Goal: Task Accomplishment & Management: Use online tool/utility

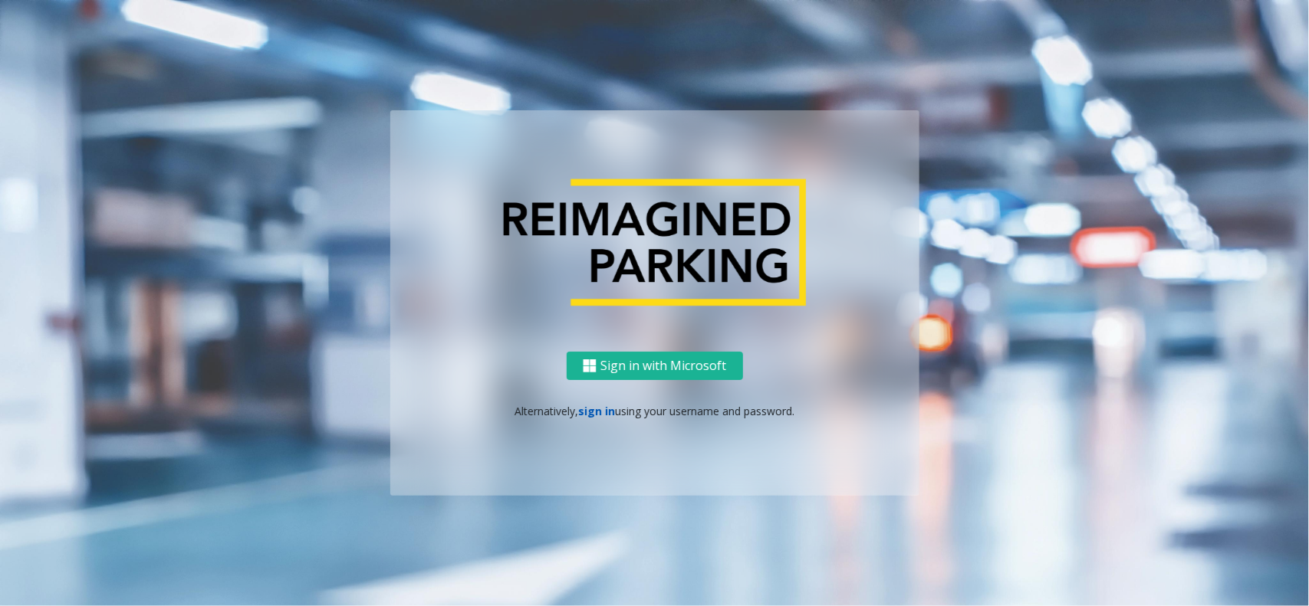
click at [591, 406] on link "sign in" at bounding box center [596, 411] width 37 height 15
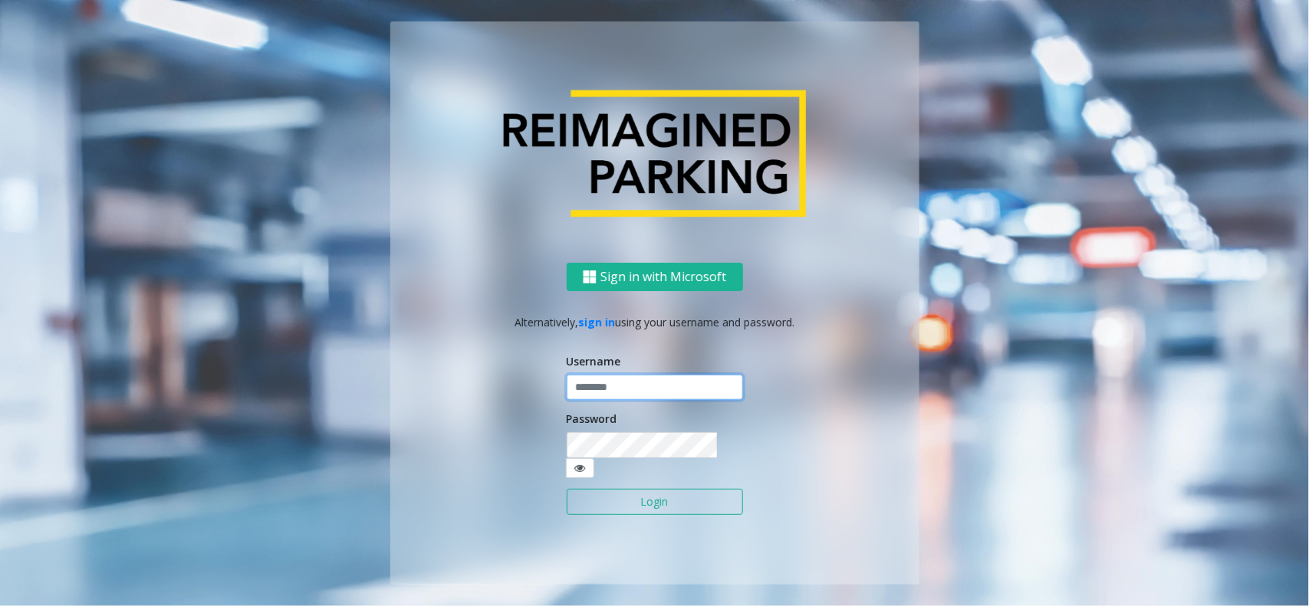
click at [610, 395] on input "text" at bounding box center [655, 388] width 176 height 26
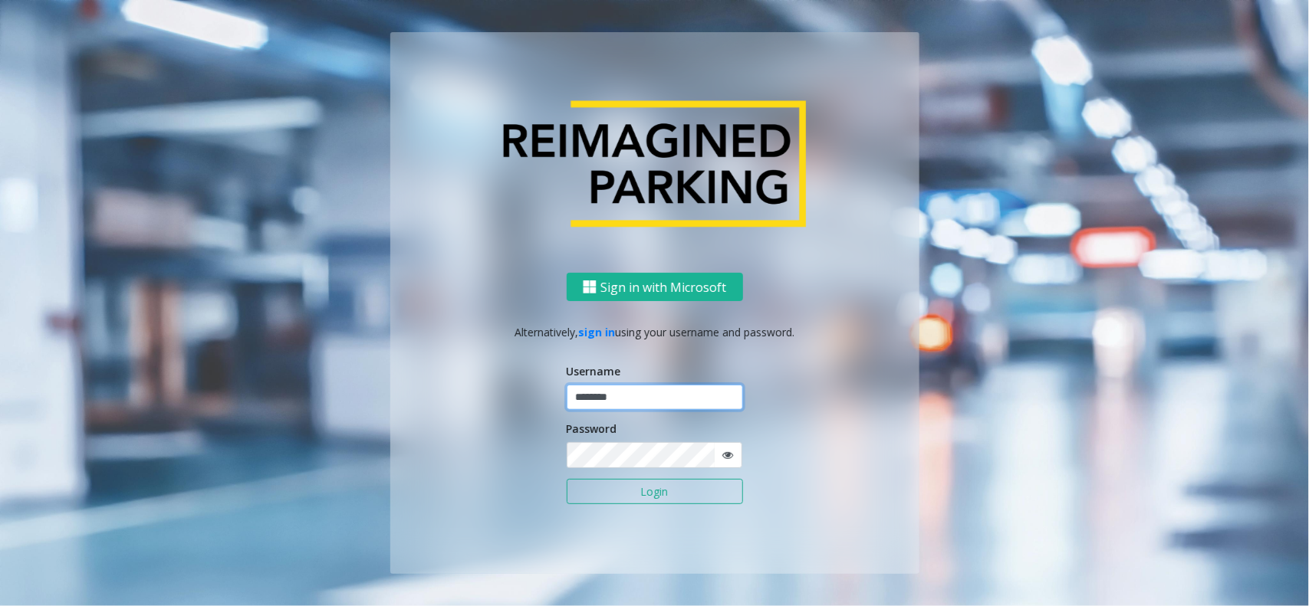
type input "********"
click at [567, 479] on button "Login" at bounding box center [655, 492] width 176 height 26
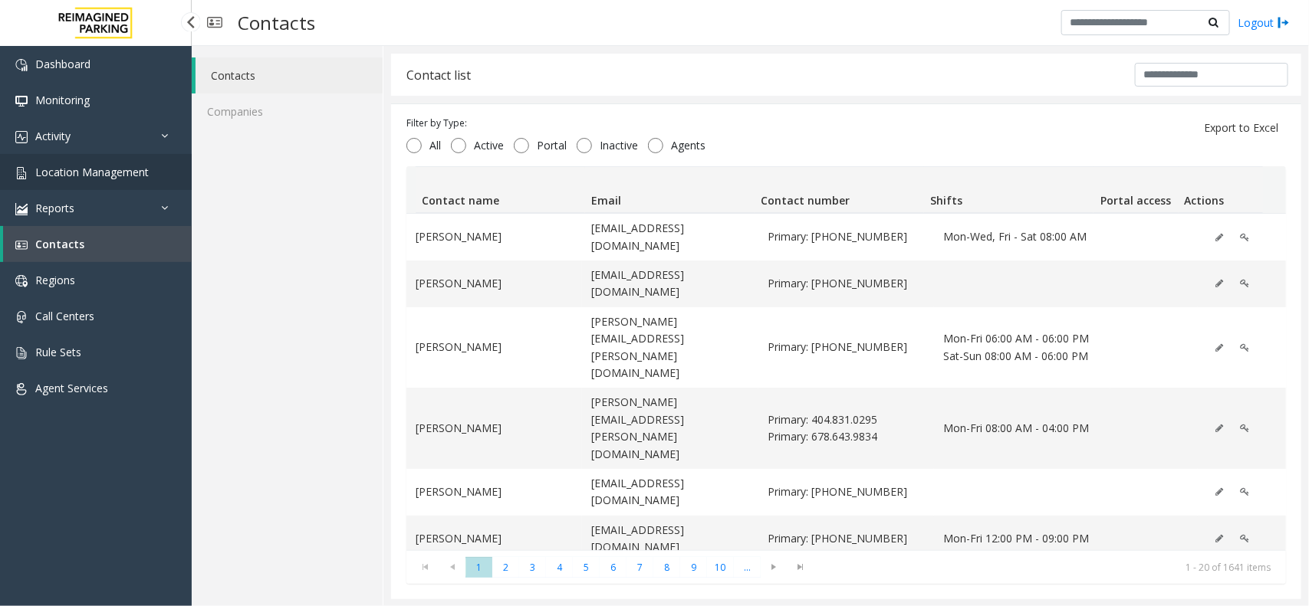
click at [109, 169] on span "Location Management" at bounding box center [91, 172] width 113 height 15
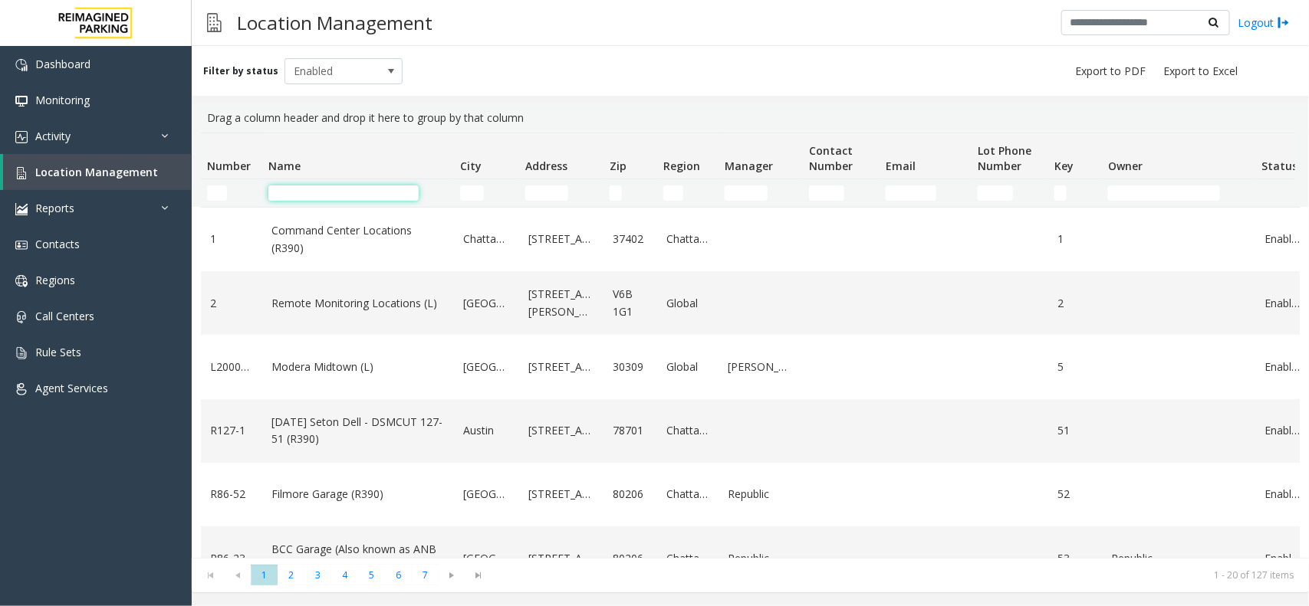
click at [345, 197] on input "Name Filter" at bounding box center [343, 193] width 150 height 15
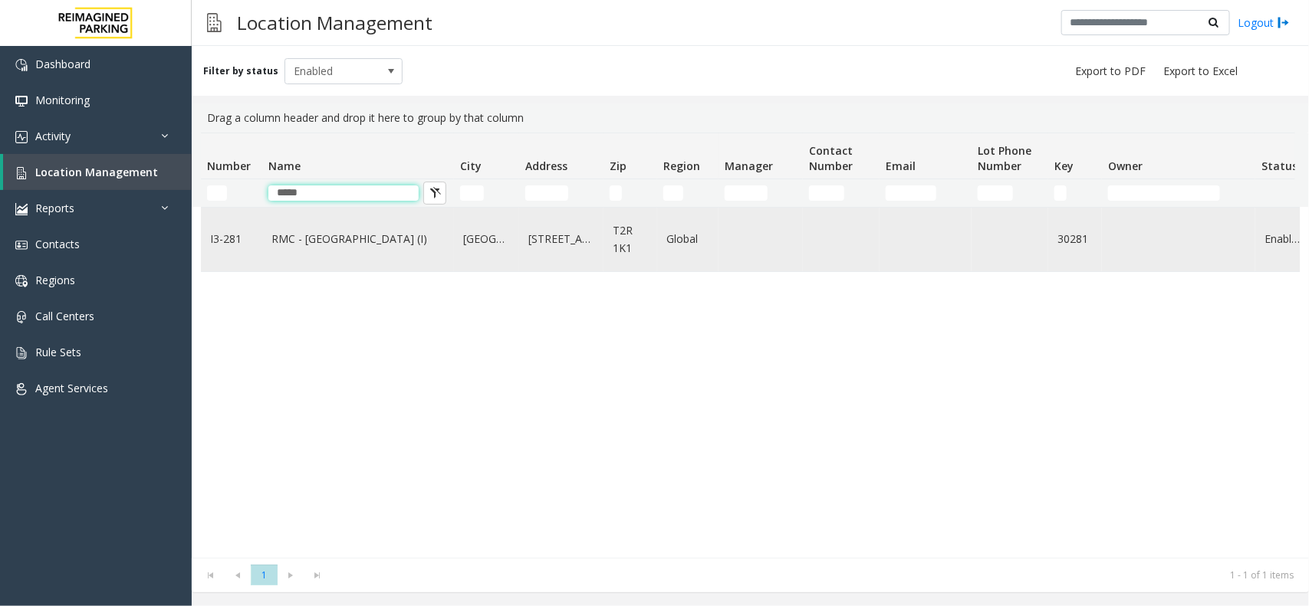
type input "*****"
click at [393, 244] on link "RMC - Mount Royal Village (I)" at bounding box center [357, 239] width 173 height 17
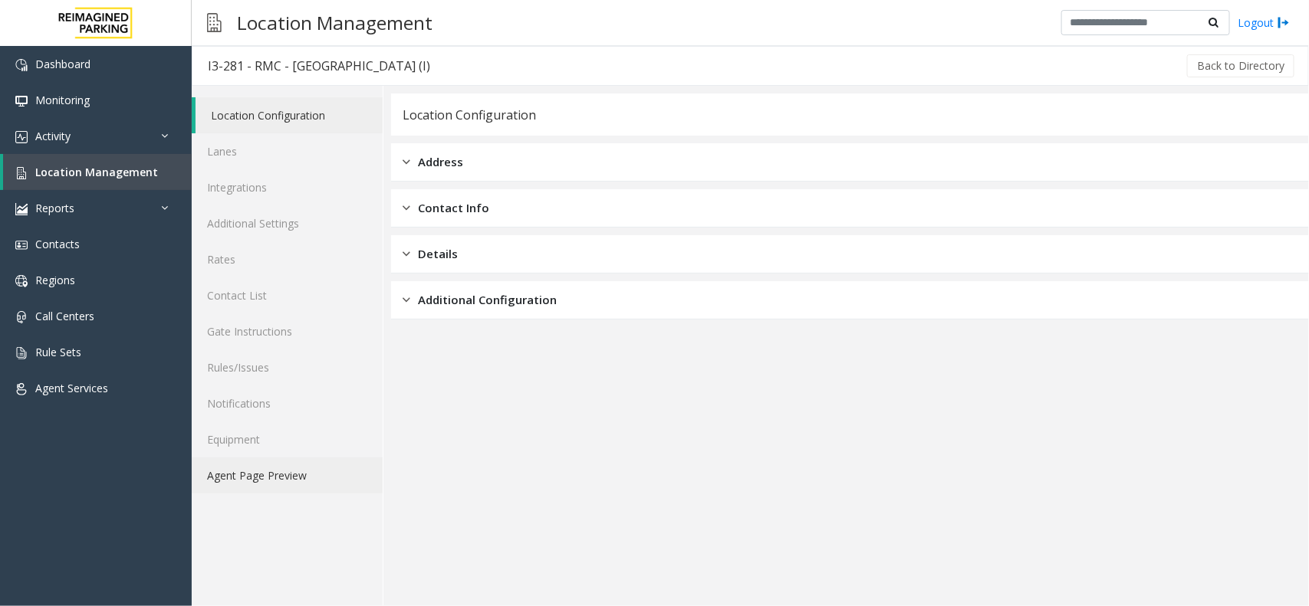
click at [312, 483] on link "Agent Page Preview" at bounding box center [287, 476] width 191 height 36
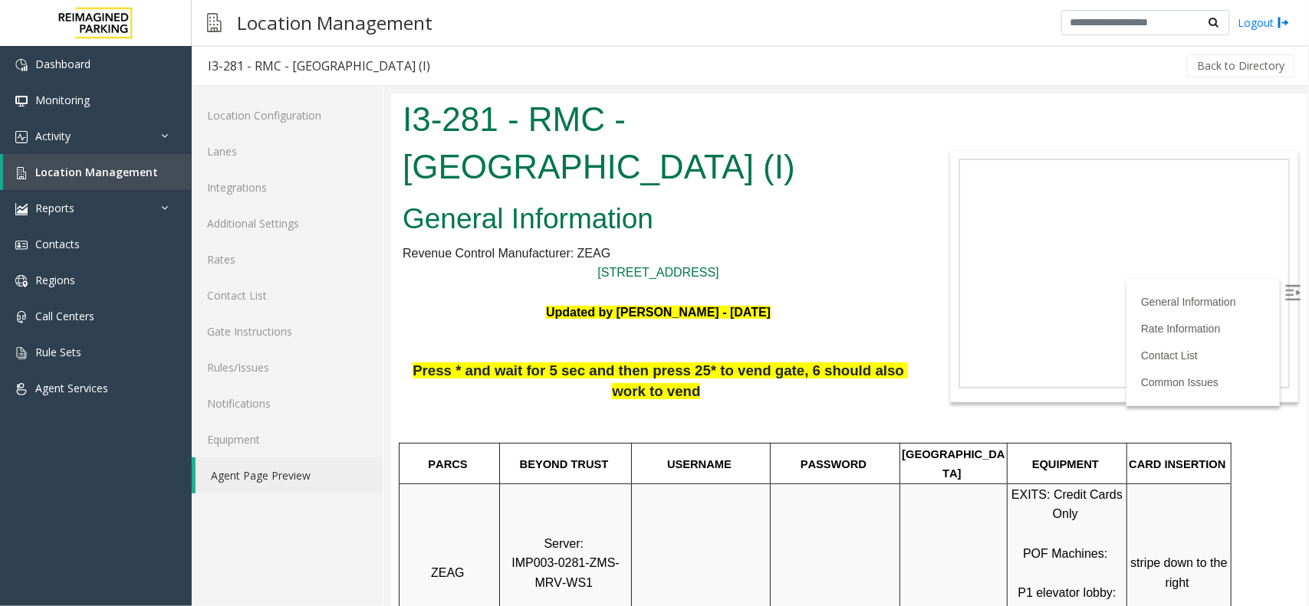
scroll to position [288, 0]
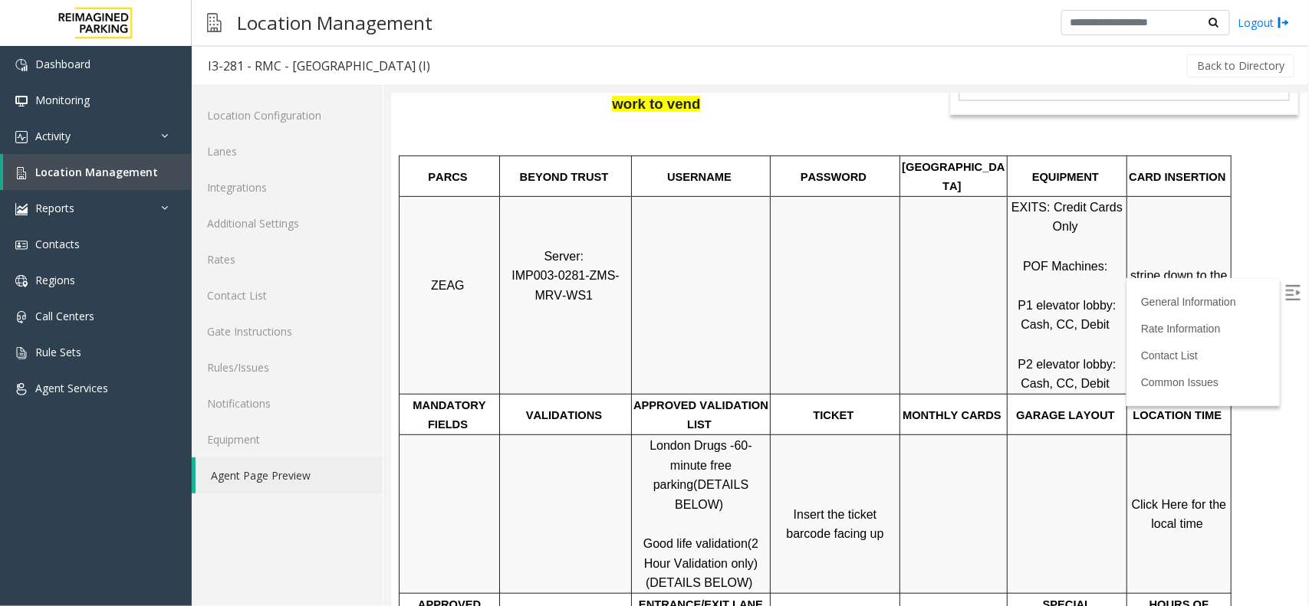
click at [1047, 290] on img at bounding box center [1291, 291] width 15 height 15
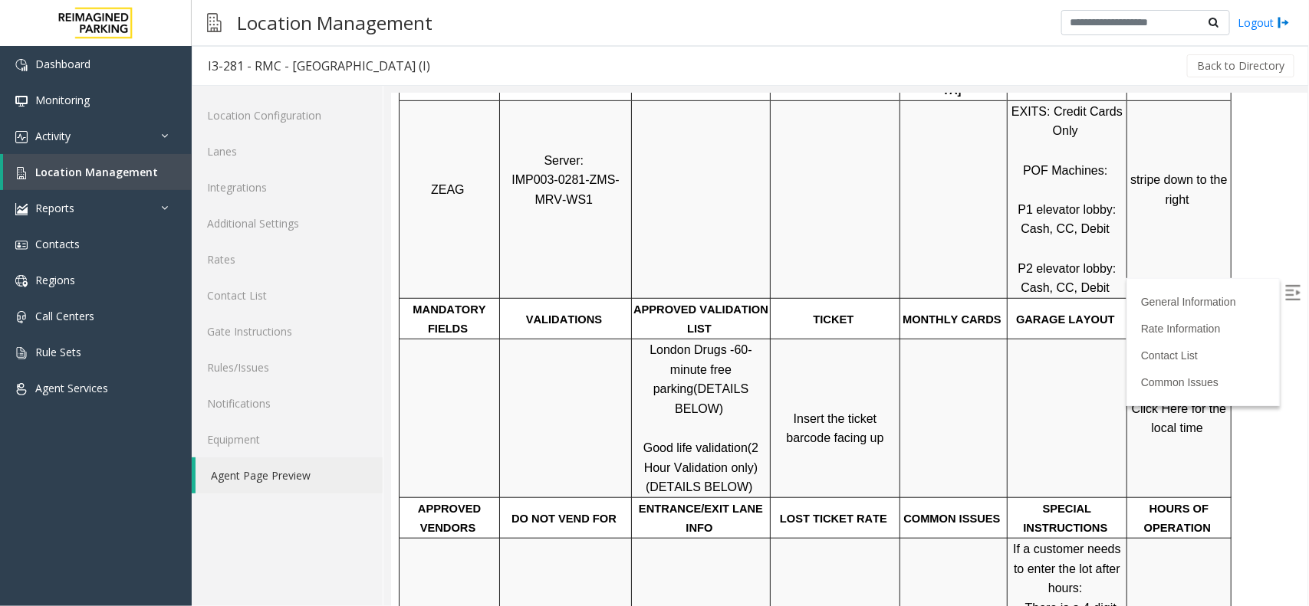
click at [1047, 402] on span "Click Here for the local time" at bounding box center [1180, 418] width 98 height 33
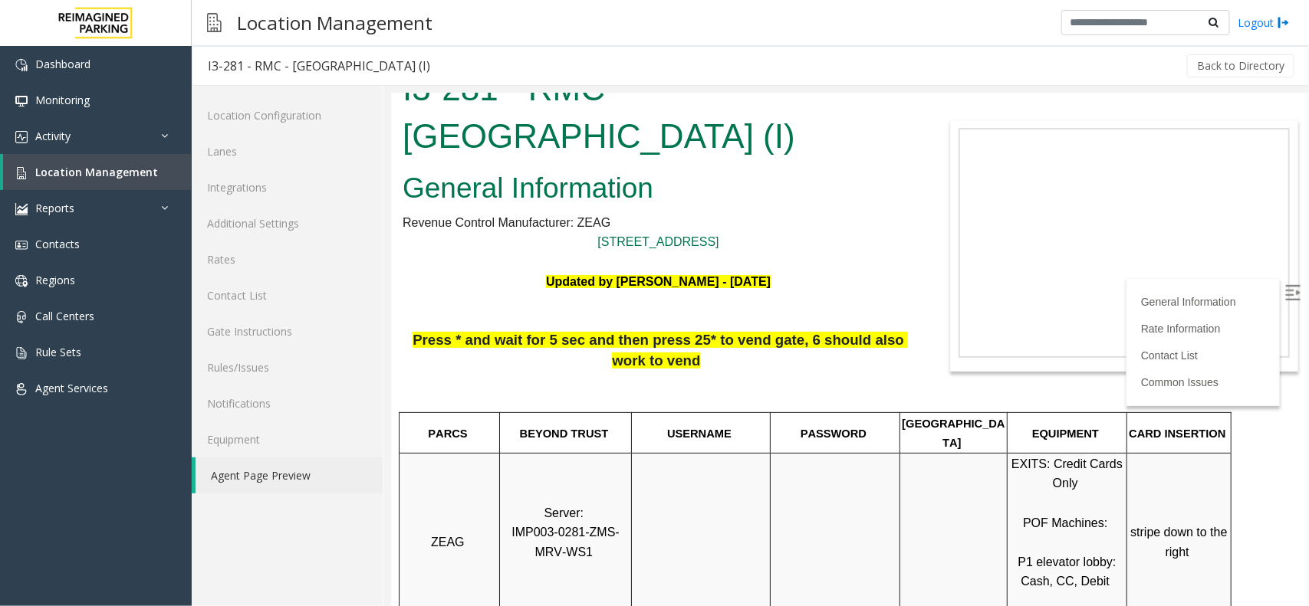
scroll to position [0, 0]
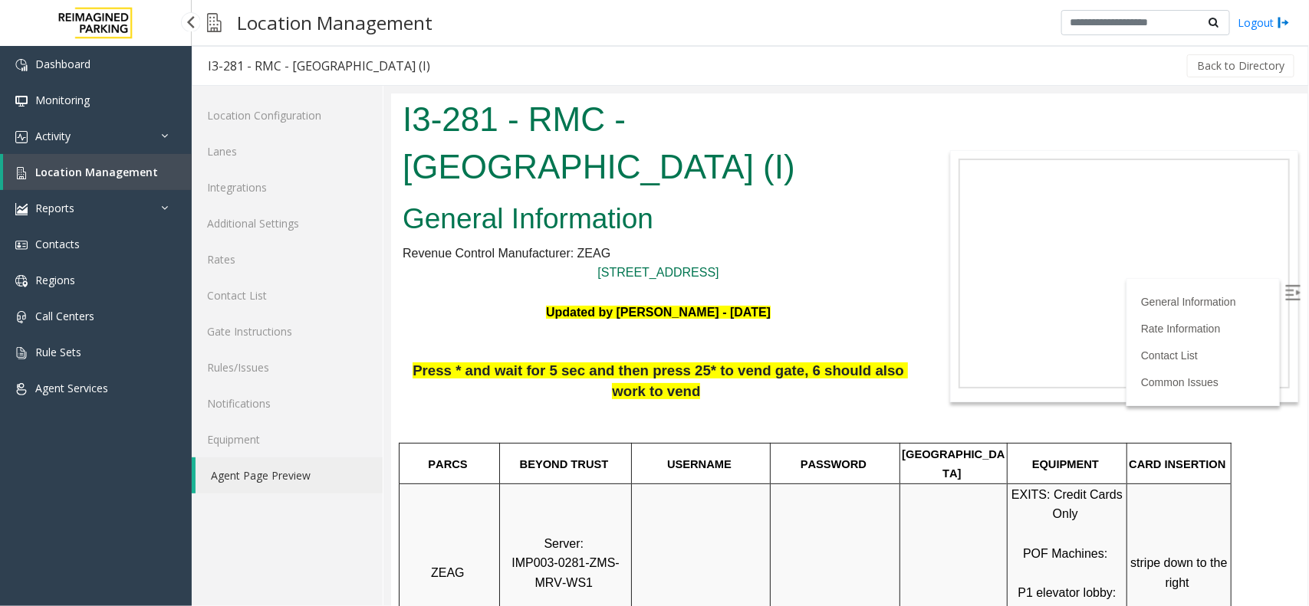
click at [98, 175] on span "Location Management" at bounding box center [96, 172] width 123 height 15
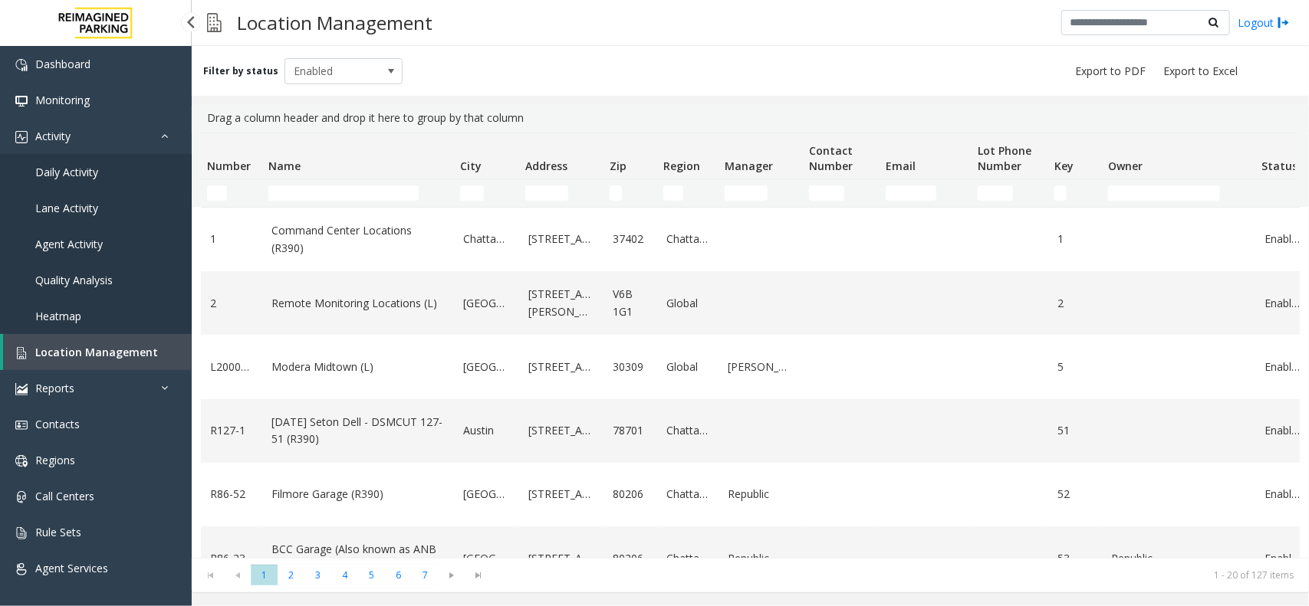
click at [115, 170] on link "Daily Activity" at bounding box center [96, 172] width 192 height 36
click at [144, 163] on link "Daily Activity" at bounding box center [96, 172] width 192 height 36
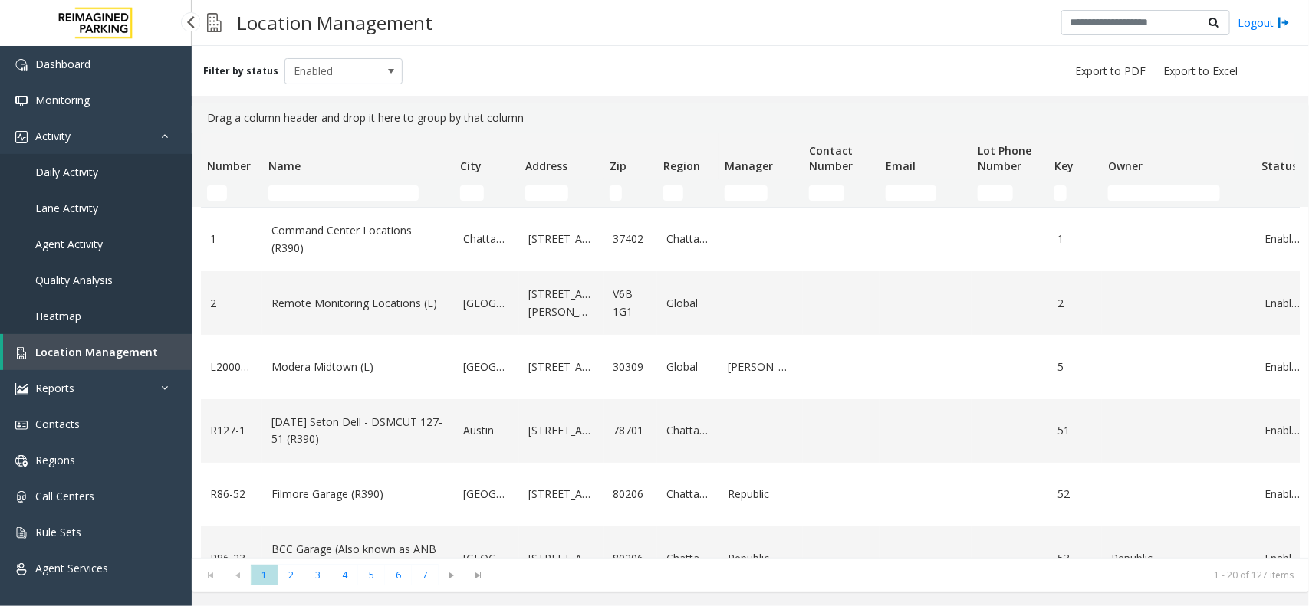
click at [144, 163] on link "Daily Activity" at bounding box center [96, 172] width 192 height 36
click at [106, 158] on link "Daily Activity" at bounding box center [96, 172] width 192 height 36
click at [71, 175] on span "Daily Activity" at bounding box center [66, 172] width 63 height 15
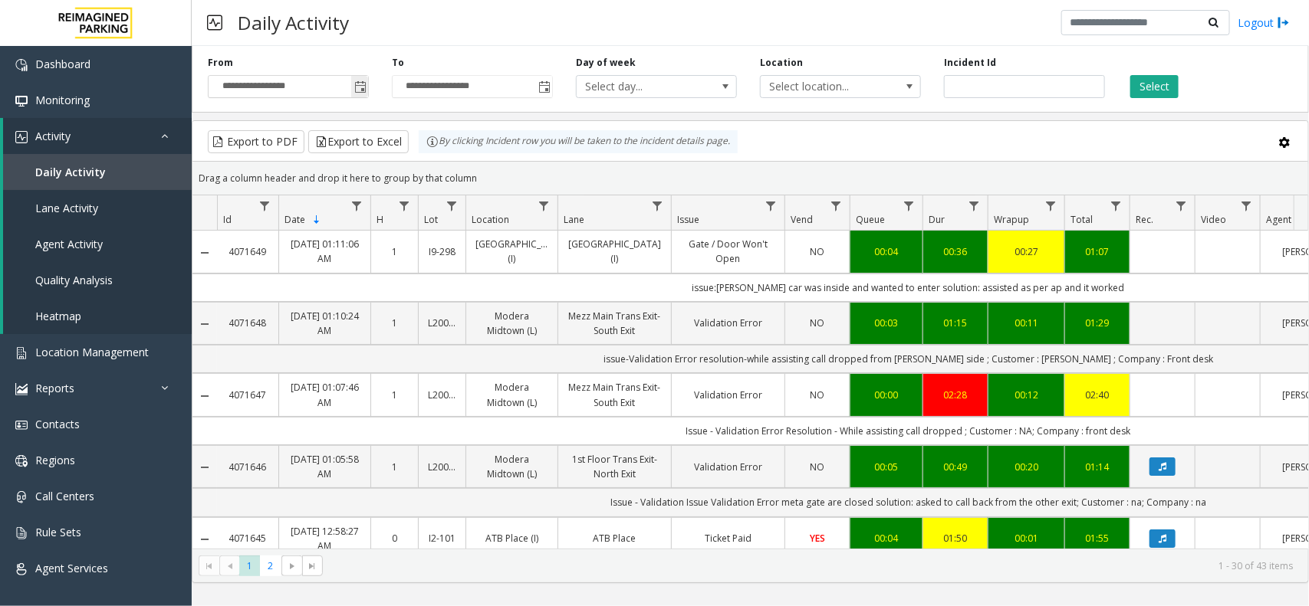
click at [358, 87] on span "Toggle popup" at bounding box center [360, 87] width 12 height 12
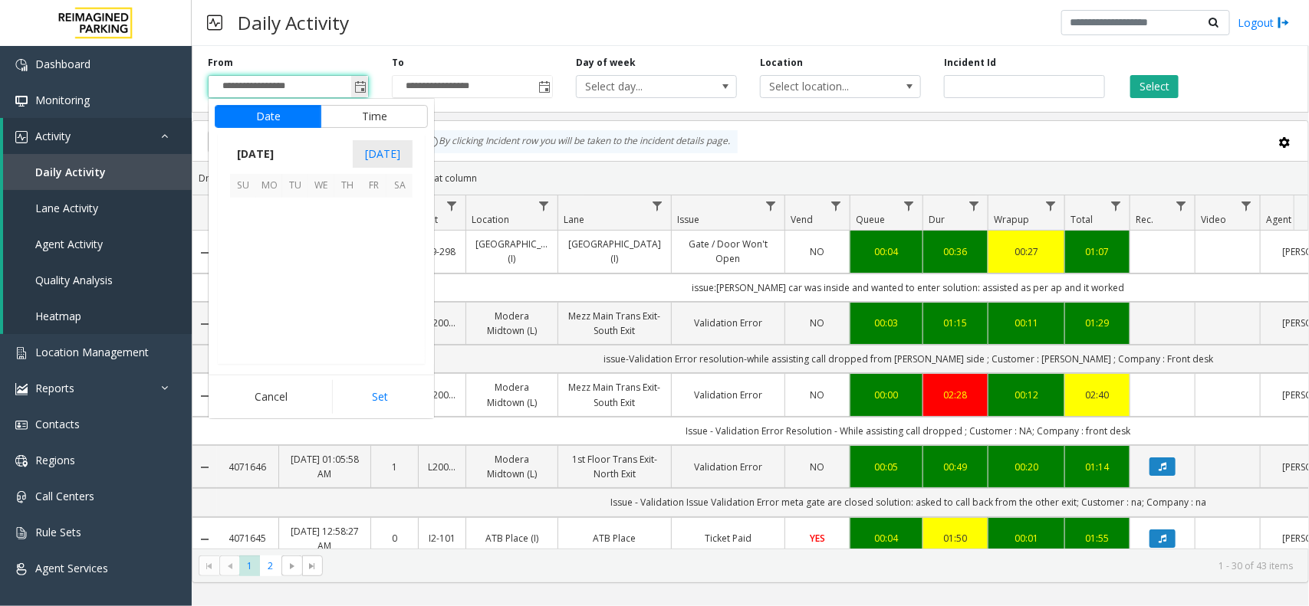
scroll to position [275039, 0]
click at [691, 178] on div "Drag a column header and drop it here to group by that column" at bounding box center [750, 178] width 1116 height 27
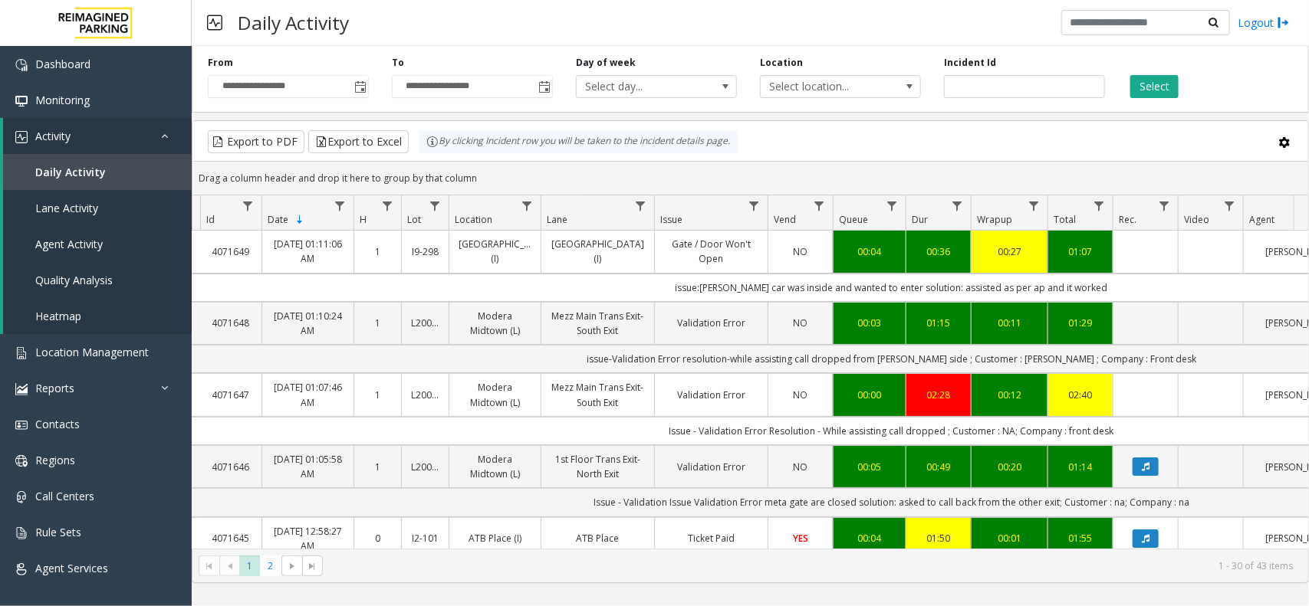
scroll to position [0, 0]
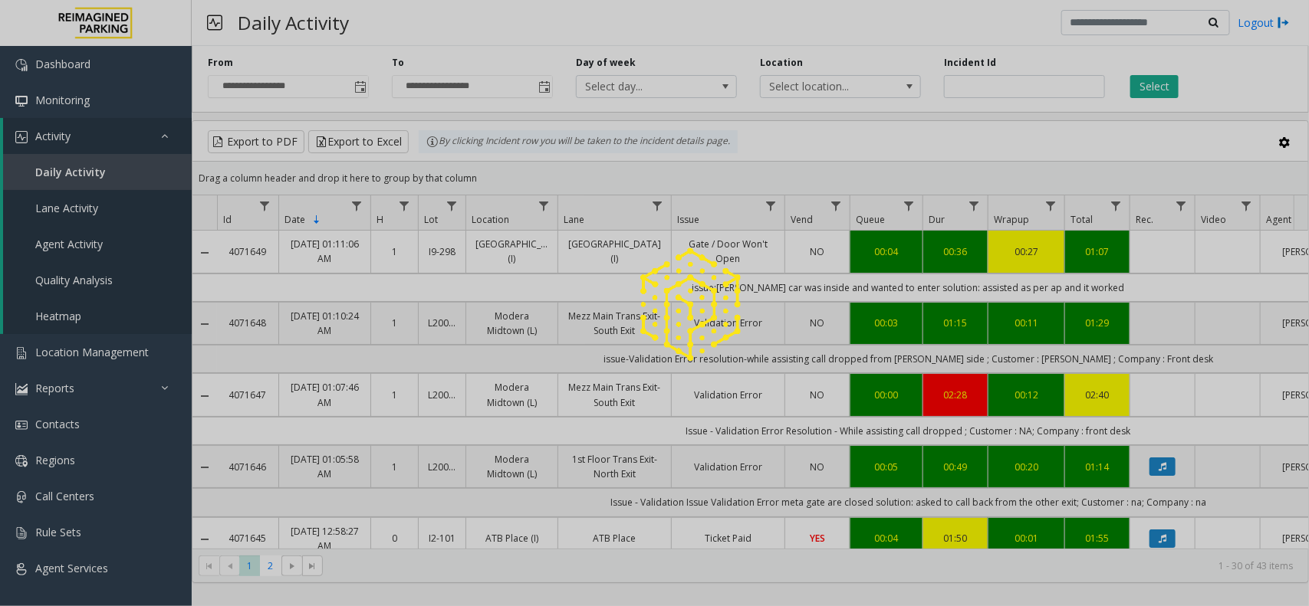
drag, startPoint x: 911, startPoint y: 538, endPoint x: 887, endPoint y: 541, distance: 24.0
click at [887, 541] on div at bounding box center [654, 303] width 1309 height 606
drag, startPoint x: 887, startPoint y: 541, endPoint x: 784, endPoint y: 538, distance: 103.5
click at [784, 538] on div at bounding box center [654, 303] width 1309 height 606
drag, startPoint x: 784, startPoint y: 538, endPoint x: 874, endPoint y: 541, distance: 90.5
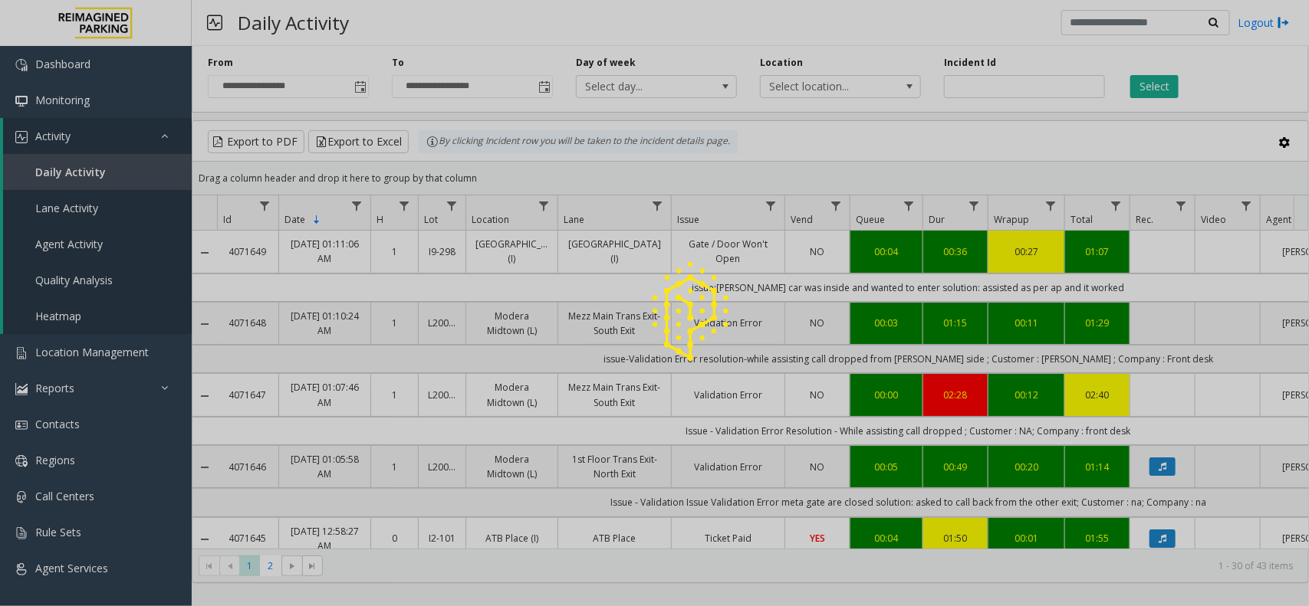
click at [874, 541] on div at bounding box center [654, 303] width 1309 height 606
